Goal: Task Accomplishment & Management: Manage account settings

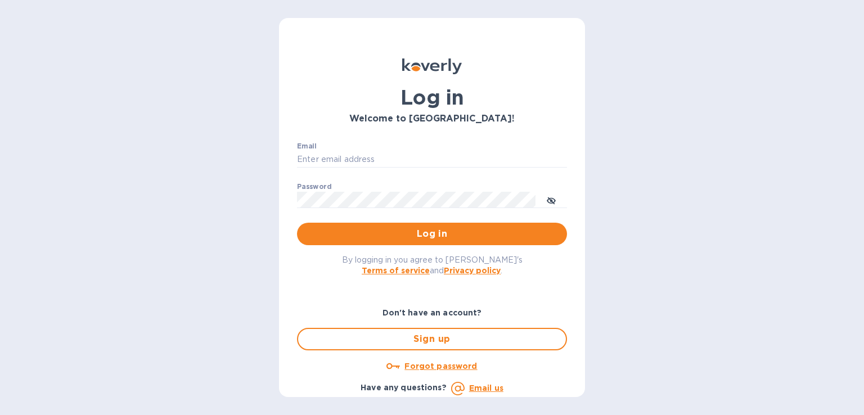
type input "[PERSON_NAME][EMAIL_ADDRESS][DOMAIN_NAME]"
click at [455, 236] on span "Log in" at bounding box center [432, 234] width 252 height 14
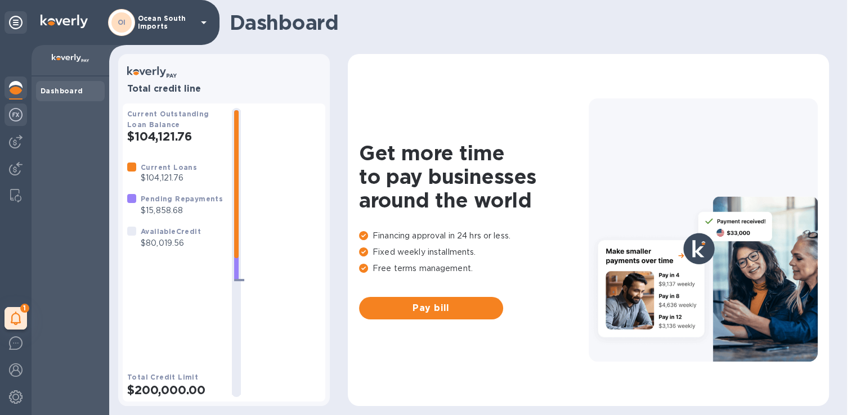
click at [18, 113] on img at bounding box center [16, 115] width 14 height 14
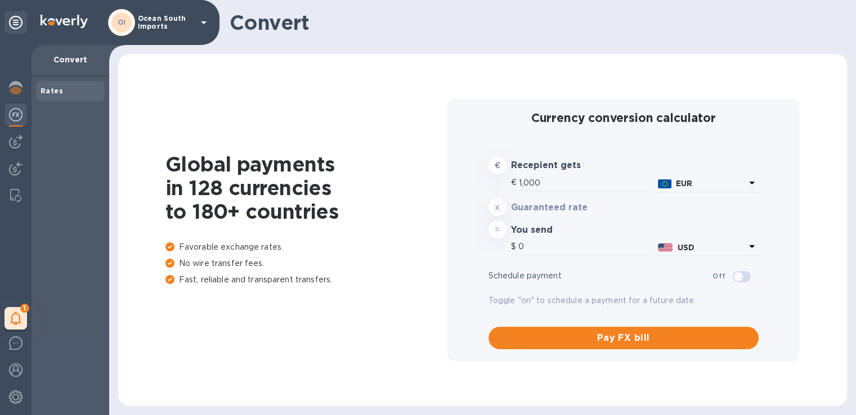
type input "1,175.47"
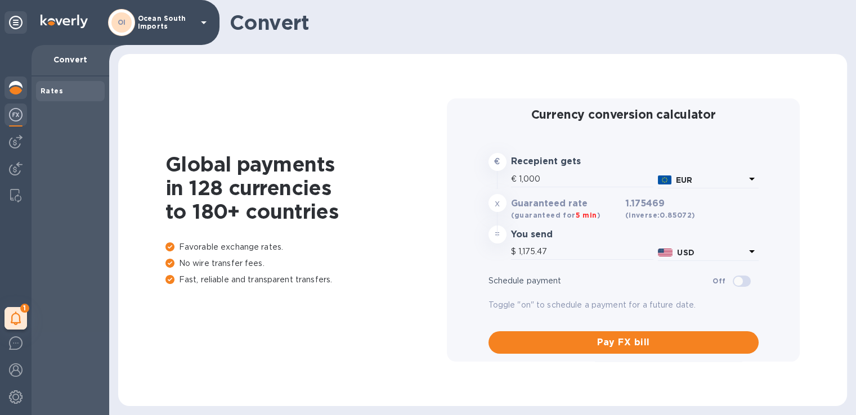
click at [9, 88] on img at bounding box center [16, 88] width 14 height 14
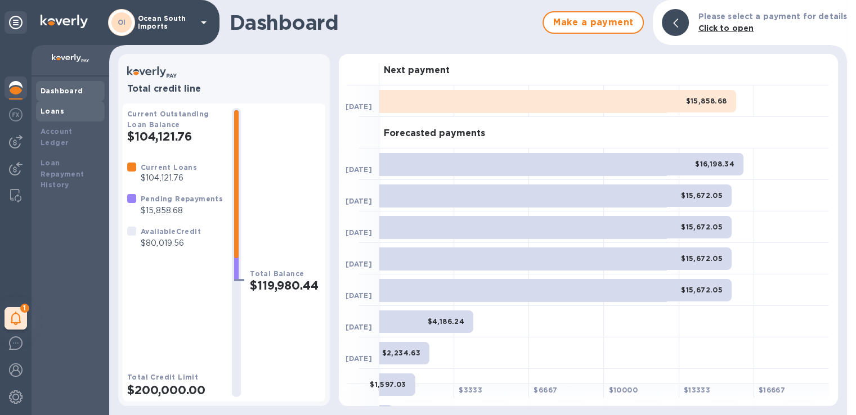
click at [73, 107] on div "Loans" at bounding box center [71, 111] width 60 height 11
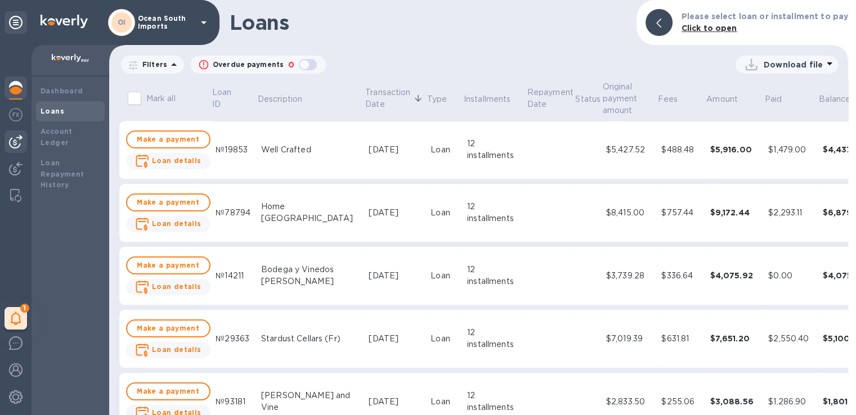
click at [14, 147] on img at bounding box center [16, 142] width 14 height 14
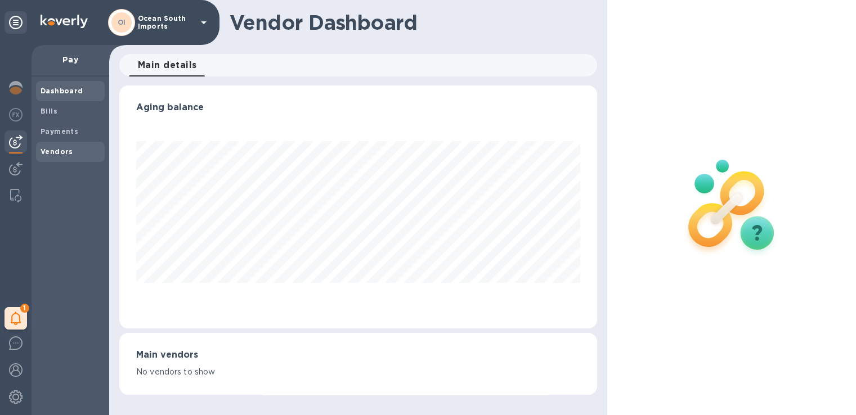
click at [65, 158] on div "Vendors" at bounding box center [70, 152] width 69 height 20
